Goal: Information Seeking & Learning: Learn about a topic

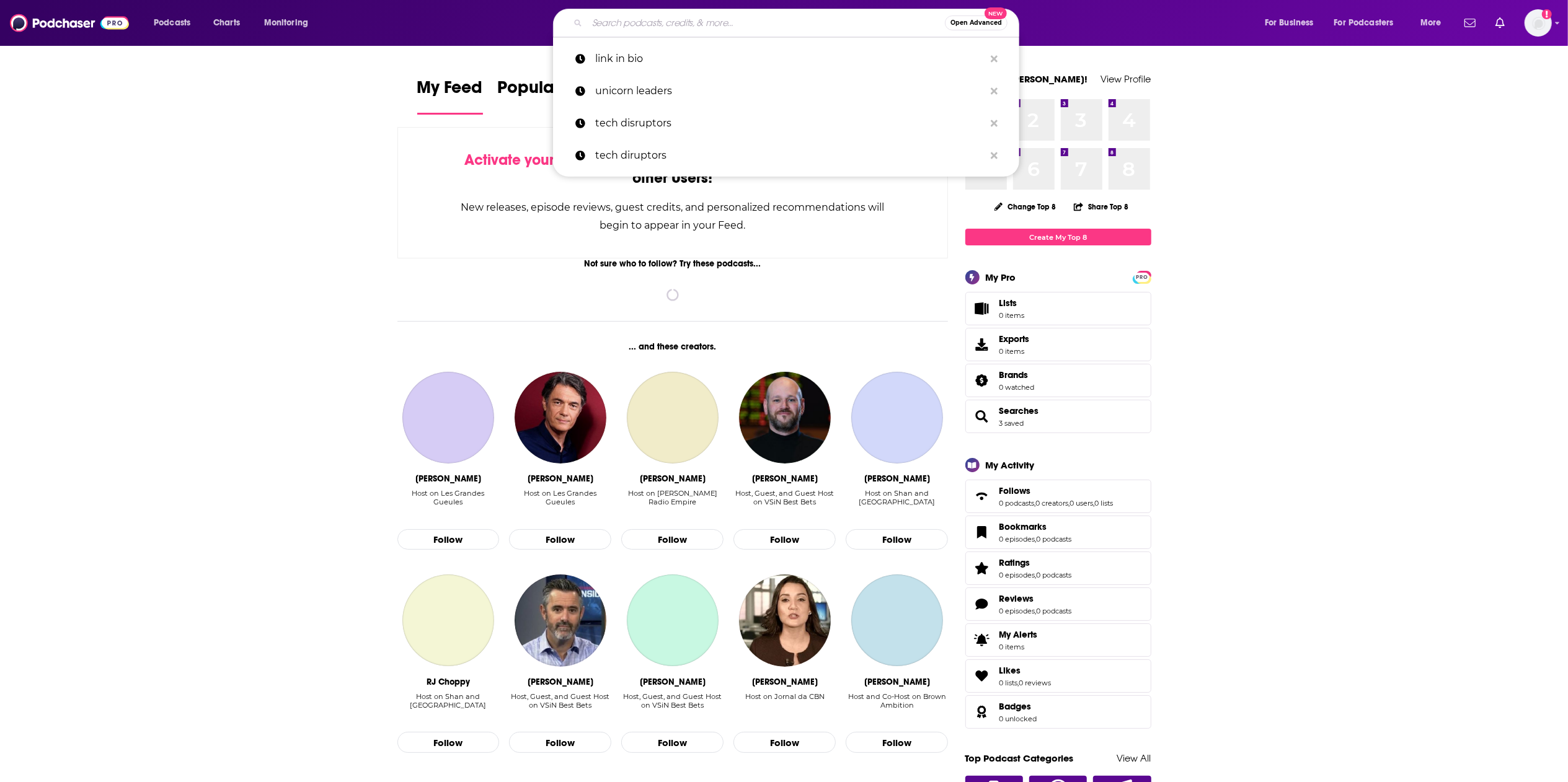
click at [692, 22] on input "Search podcasts, credits, & more..." at bounding box center [766, 23] width 358 height 20
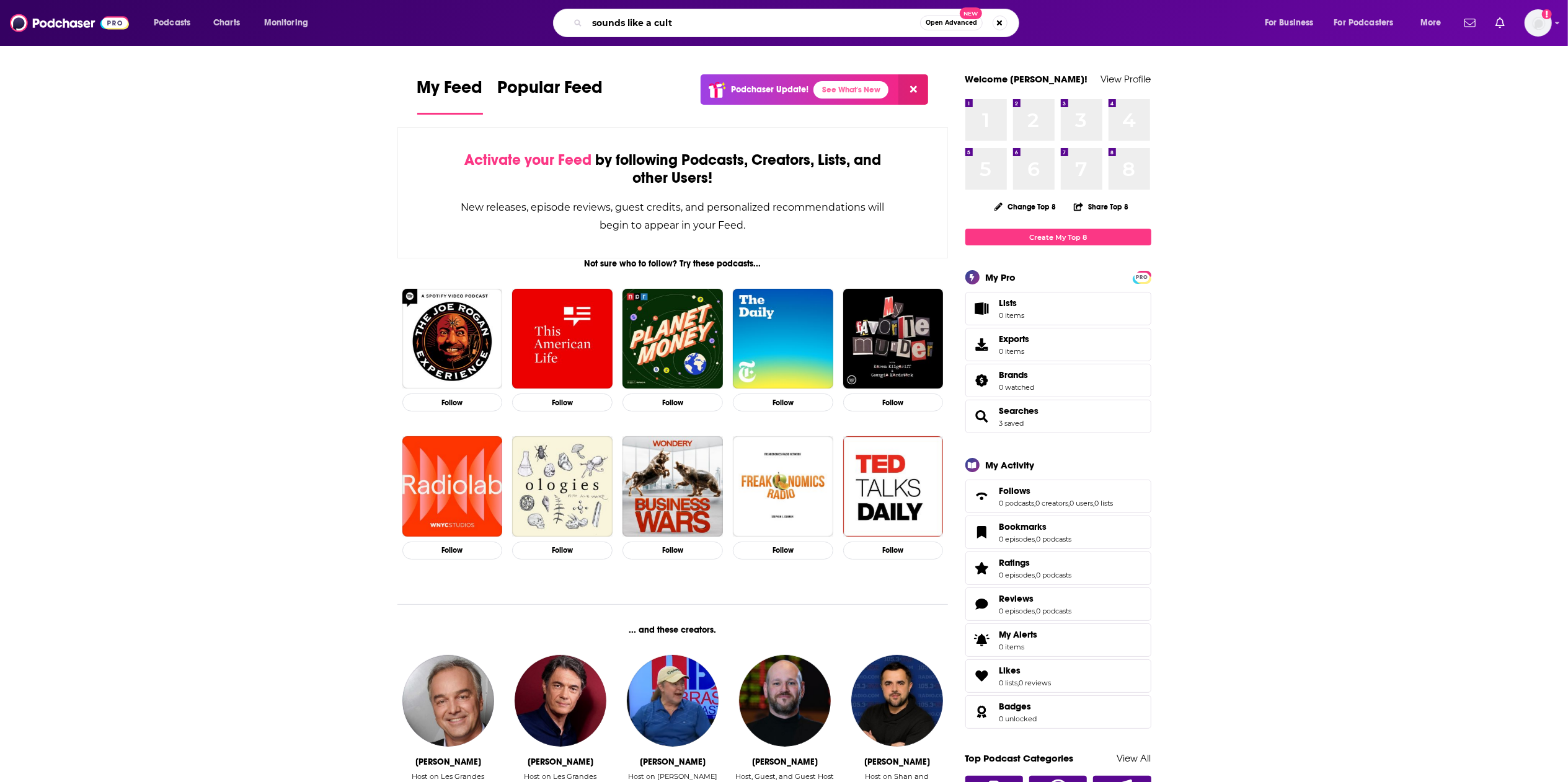
type input "sounds like a cult"
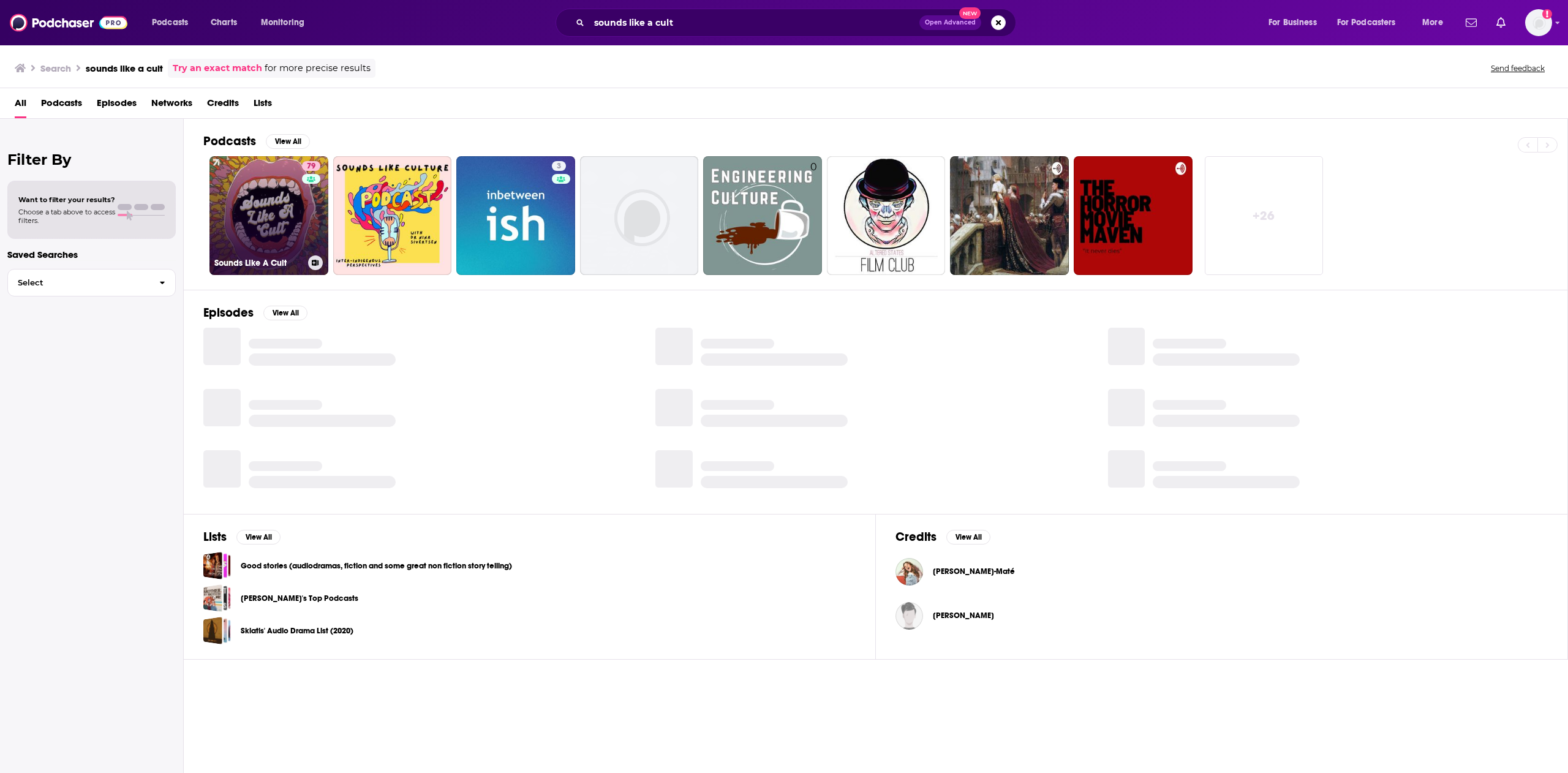
click at [308, 203] on div "79" at bounding box center [312, 208] width 22 height 95
